Goal: Task Accomplishment & Management: Use online tool/utility

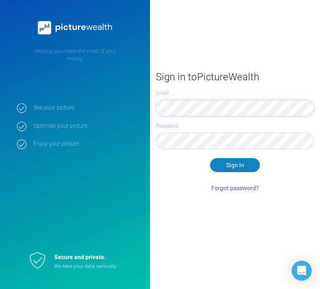
click at [224, 165] on button "Sign In" at bounding box center [235, 165] width 50 height 14
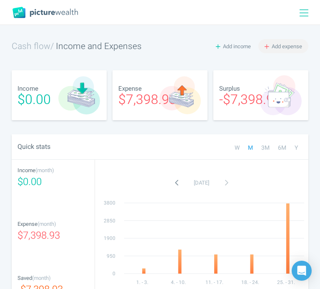
click at [295, 42] on span "Add expense" at bounding box center [287, 46] width 30 height 8
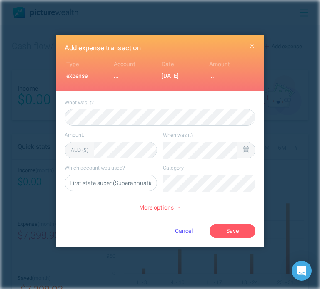
click at [249, 150] on div at bounding box center [246, 150] width 18 height 16
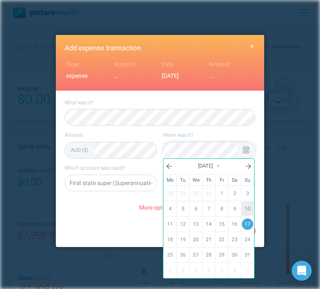
click at [250, 207] on link "10" at bounding box center [248, 209] width 12 height 14
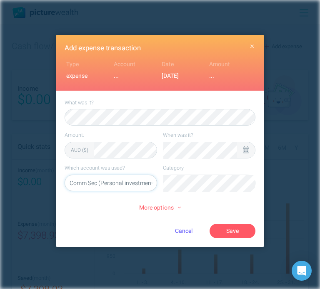
select select "5469"
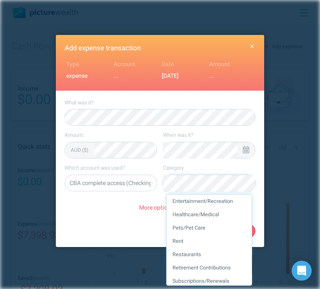
click at [227, 204] on li "Entertainment/Recreation" at bounding box center [209, 201] width 85 height 13
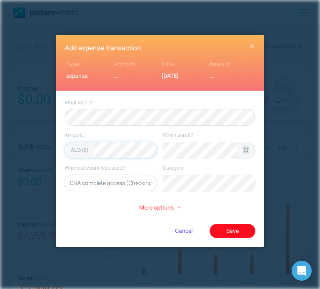
click at [237, 231] on button "Save" at bounding box center [232, 231] width 46 height 14
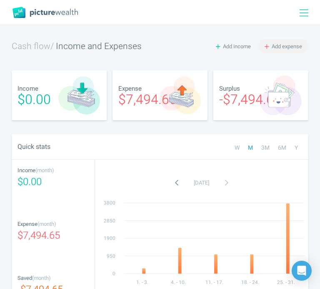
click at [279, 45] on span "Add expense" at bounding box center [287, 46] width 30 height 8
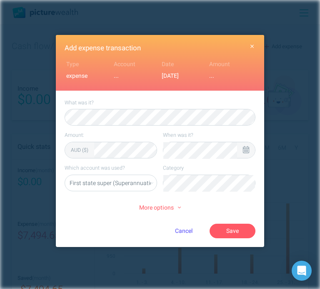
click at [241, 154] on div at bounding box center [246, 150] width 18 height 16
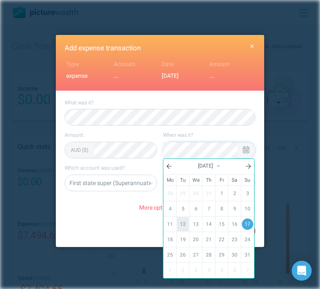
click at [184, 222] on link "12" at bounding box center [183, 224] width 12 height 14
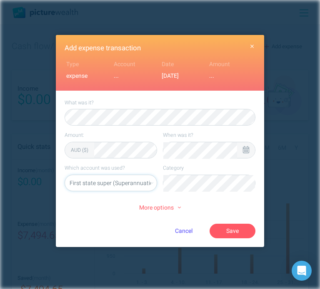
select select "5469"
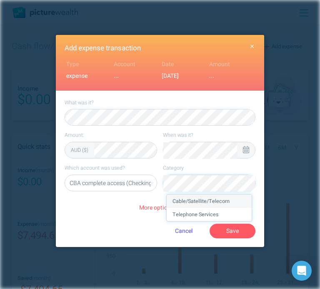
click at [216, 207] on li "Cable/Satellite/Telecom" at bounding box center [209, 201] width 85 height 13
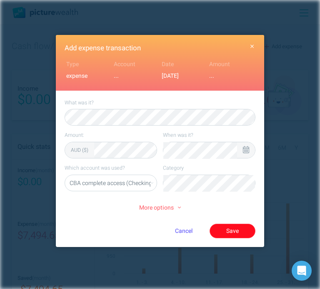
click at [226, 228] on button "Save" at bounding box center [232, 231] width 46 height 14
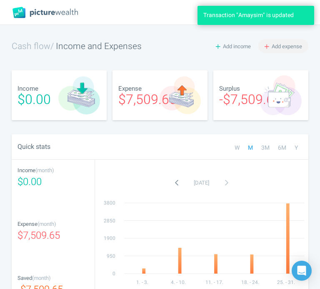
click at [284, 44] on span "Add expense" at bounding box center [287, 46] width 30 height 8
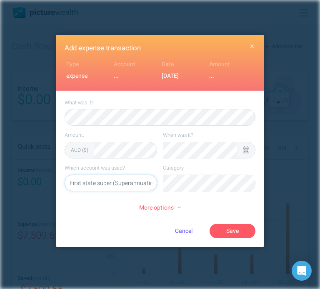
select select "5469"
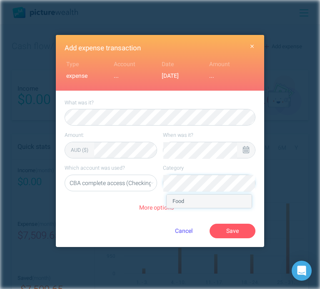
click at [199, 199] on li "Food" at bounding box center [209, 201] width 85 height 13
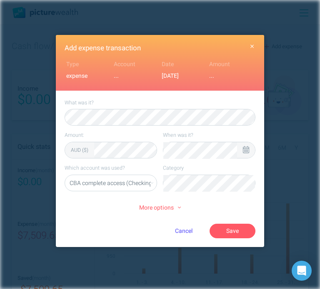
click at [243, 147] on icon at bounding box center [246, 149] width 6 height 7
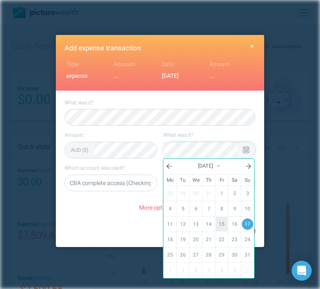
click at [217, 219] on link "15" at bounding box center [222, 224] width 12 height 14
click at [209, 221] on link "14" at bounding box center [209, 224] width 12 height 14
click at [146, 224] on div "Cancel Save" at bounding box center [191, 231] width 127 height 14
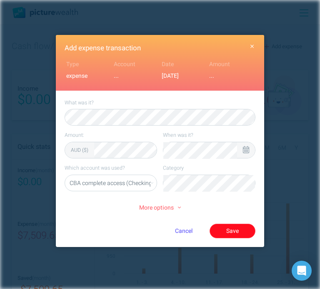
click at [223, 233] on button "Save" at bounding box center [232, 231] width 46 height 14
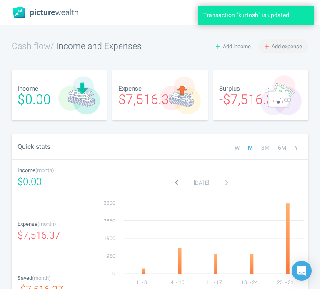
click at [295, 46] on span "Add expense" at bounding box center [287, 46] width 30 height 8
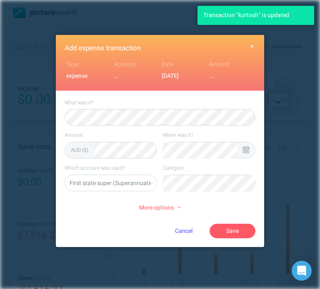
click at [247, 149] on icon at bounding box center [246, 149] width 6 height 7
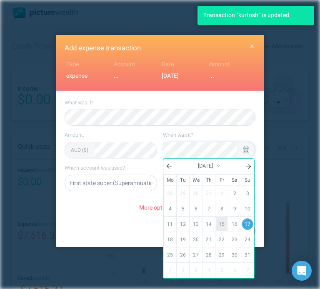
click at [222, 221] on link "15" at bounding box center [222, 224] width 12 height 14
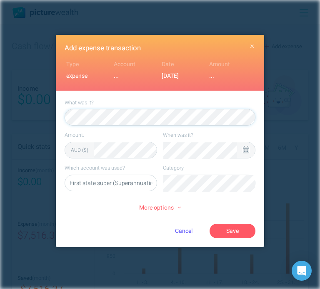
click at [245, 152] on icon at bounding box center [246, 149] width 6 height 7
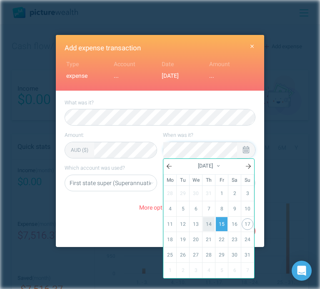
click at [208, 224] on link "14" at bounding box center [209, 224] width 12 height 14
click at [124, 178] on select "First state super (Superannuation) CBA complete access (Checking account) QF (C…" at bounding box center [111, 183] width 92 height 17
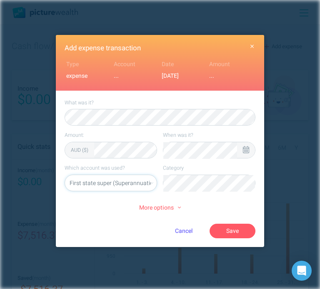
select select "5469"
click at [65, 175] on select "First state super (Superannuation) CBA complete access (Checking account) QF (C…" at bounding box center [111, 183] width 92 height 17
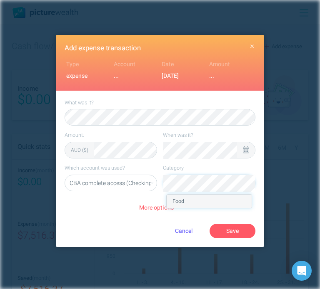
click at [184, 199] on li "Food" at bounding box center [209, 201] width 85 height 13
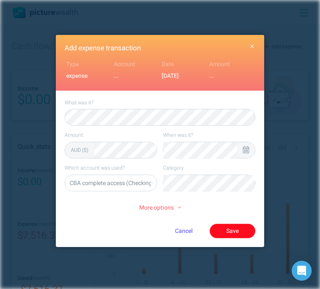
click at [226, 229] on button "Save" at bounding box center [232, 231] width 46 height 14
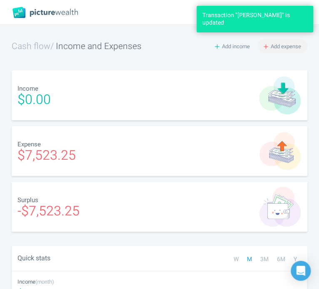
click at [276, 49] on span "Add expense" at bounding box center [286, 46] width 30 height 8
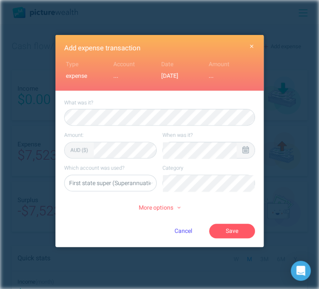
click at [243, 148] on icon at bounding box center [245, 149] width 6 height 7
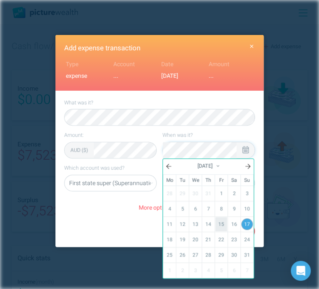
click at [221, 222] on link "15" at bounding box center [221, 224] width 12 height 14
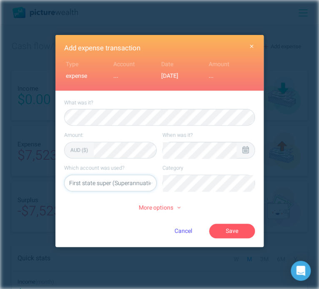
select select "5469"
click at [225, 201] on li "Restaurants" at bounding box center [208, 201] width 85 height 13
click at [237, 226] on button "Save" at bounding box center [232, 231] width 46 height 14
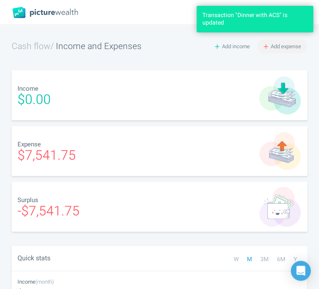
click at [282, 42] on span "Add expense" at bounding box center [286, 46] width 30 height 8
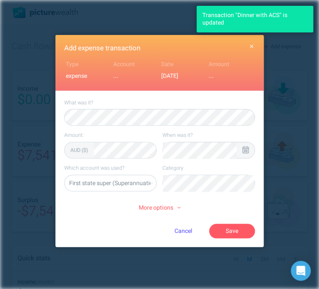
click at [246, 150] on icon at bounding box center [245, 149] width 6 height 7
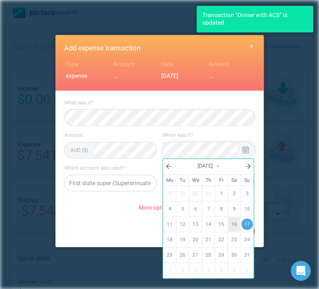
click at [232, 220] on link "16" at bounding box center [234, 224] width 12 height 14
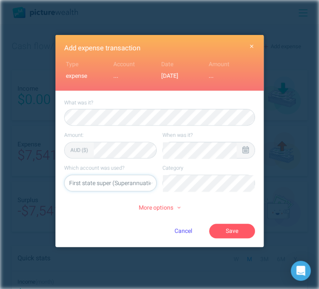
select select "5469"
click at [227, 203] on li "Food" at bounding box center [208, 201] width 85 height 13
click at [236, 205] on li "Restaurants" at bounding box center [208, 201] width 85 height 13
click at [231, 229] on button "Save" at bounding box center [232, 231] width 46 height 14
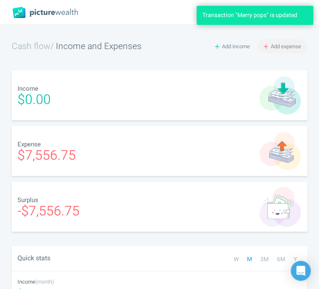
click at [287, 47] on span "Add expense" at bounding box center [286, 46] width 30 height 8
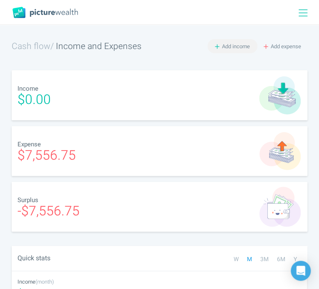
click at [230, 43] on span "Add income" at bounding box center [236, 46] width 28 height 8
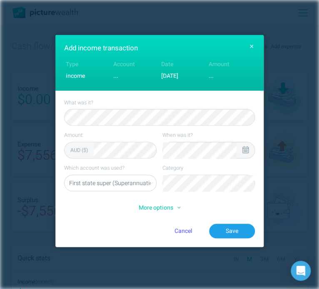
click at [241, 149] on div at bounding box center [246, 150] width 18 height 16
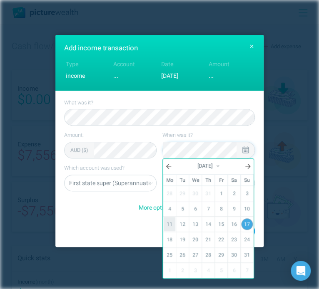
click at [168, 221] on link "11" at bounding box center [170, 224] width 12 height 14
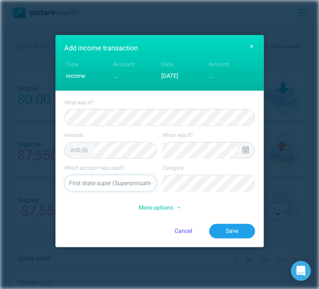
select select "5469"
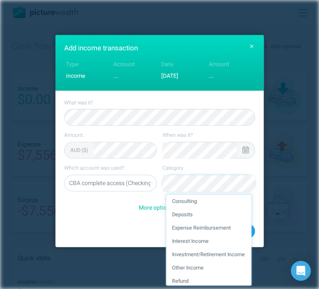
scroll to position [25, 0]
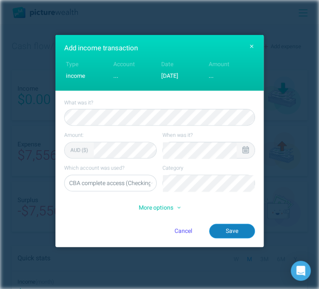
click at [221, 229] on button "Save" at bounding box center [232, 231] width 46 height 14
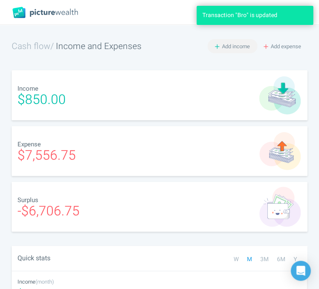
click at [229, 43] on span "Add income" at bounding box center [236, 46] width 28 height 8
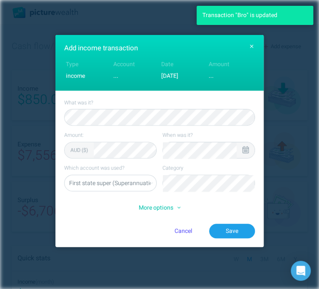
click at [244, 150] on icon at bounding box center [245, 149] width 6 height 7
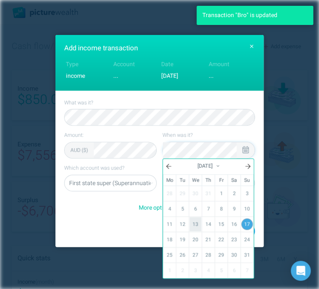
click at [198, 221] on link "13" at bounding box center [195, 224] width 12 height 14
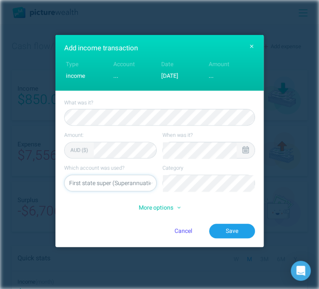
select select "5469"
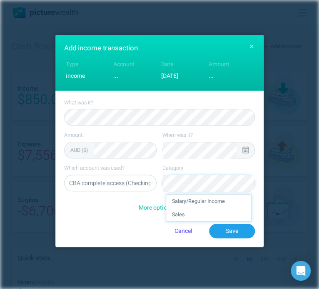
click at [227, 203] on li "Salary/Regular Income" at bounding box center [208, 201] width 85 height 13
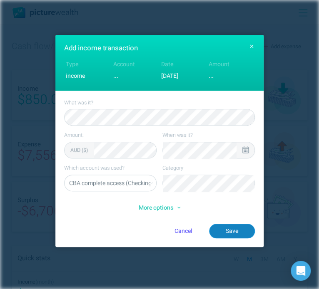
click at [235, 228] on button "Save" at bounding box center [232, 231] width 46 height 14
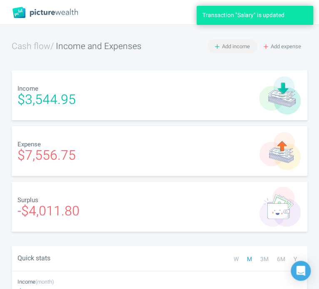
click at [237, 46] on span "Add income" at bounding box center [236, 46] width 28 height 8
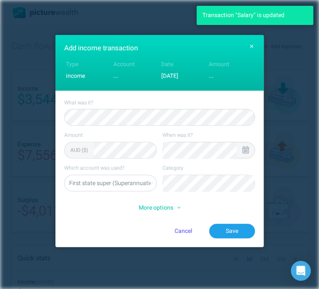
click at [249, 150] on div at bounding box center [246, 150] width 18 height 16
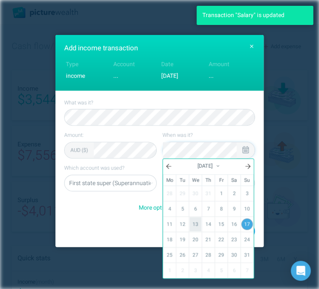
click at [197, 222] on link "13" at bounding box center [195, 224] width 12 height 14
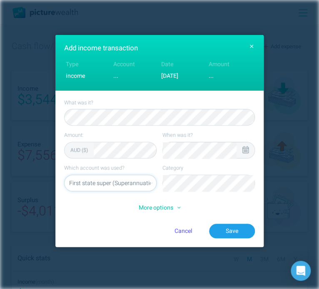
select select "5469"
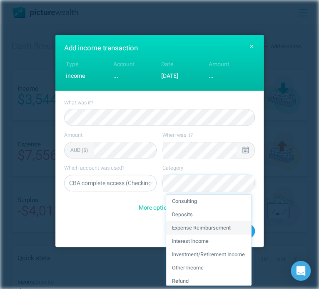
click at [182, 226] on li "Expense Reimbursement" at bounding box center [208, 228] width 85 height 13
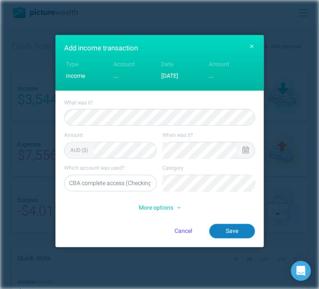
click at [219, 231] on button "Save" at bounding box center [232, 231] width 46 height 14
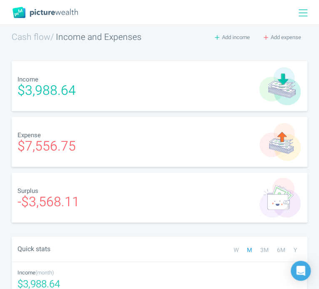
scroll to position [0, 0]
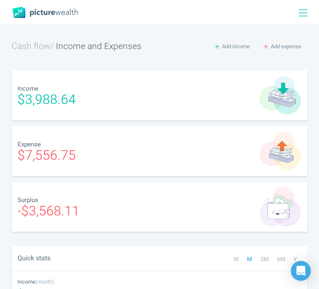
click at [299, 12] on icon at bounding box center [303, 13] width 9 height 7
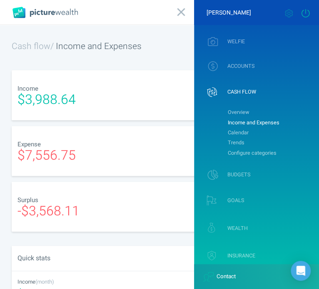
click at [308, 14] on icon at bounding box center [305, 13] width 10 height 8
